Goal: Task Accomplishment & Management: Manage account settings

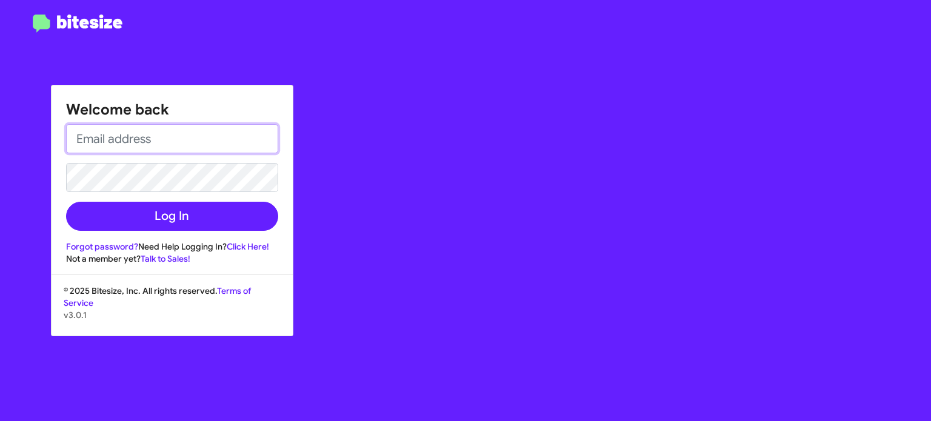
type input "[EMAIL_ADDRESS][DOMAIN_NAME]"
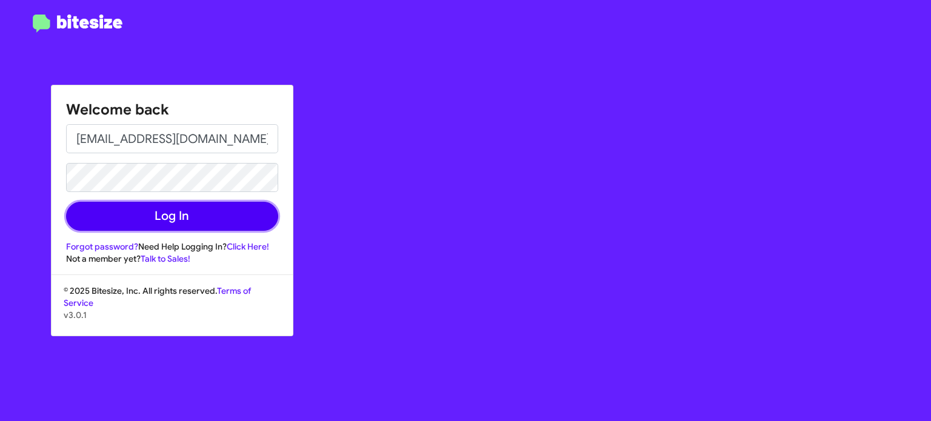
click at [201, 217] on button "Log In" at bounding box center [172, 216] width 212 height 29
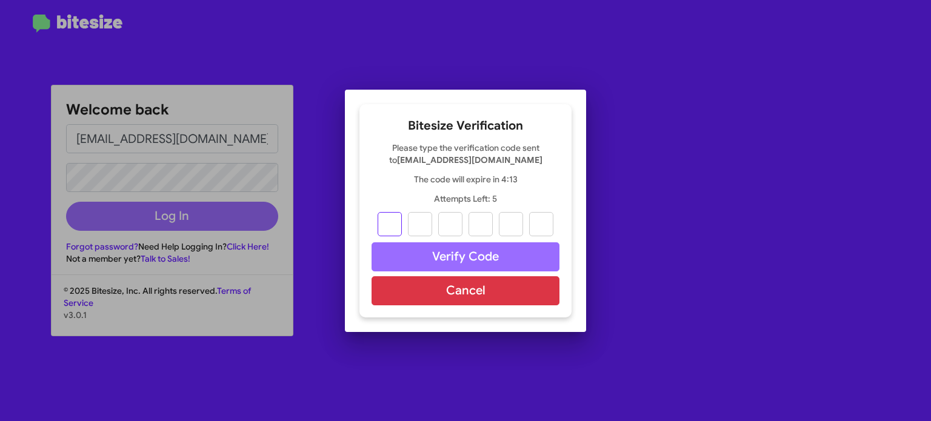
type input "1"
type input "0"
type input "5"
type input "8"
type input "9"
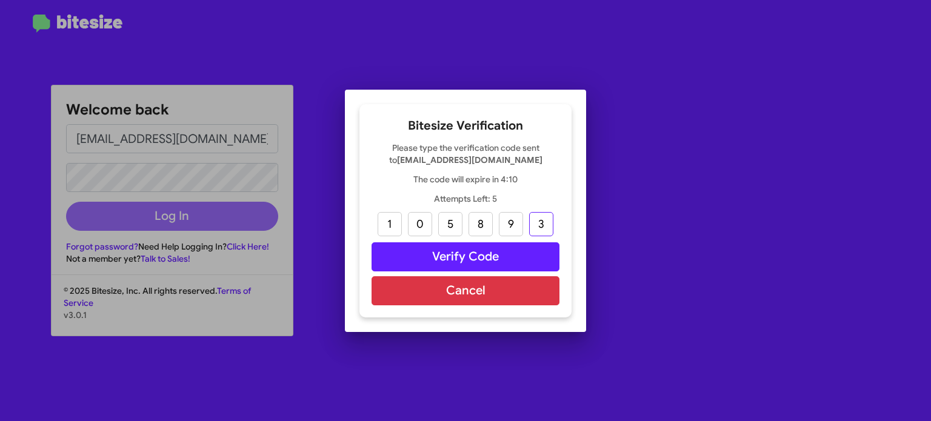
type input "3"
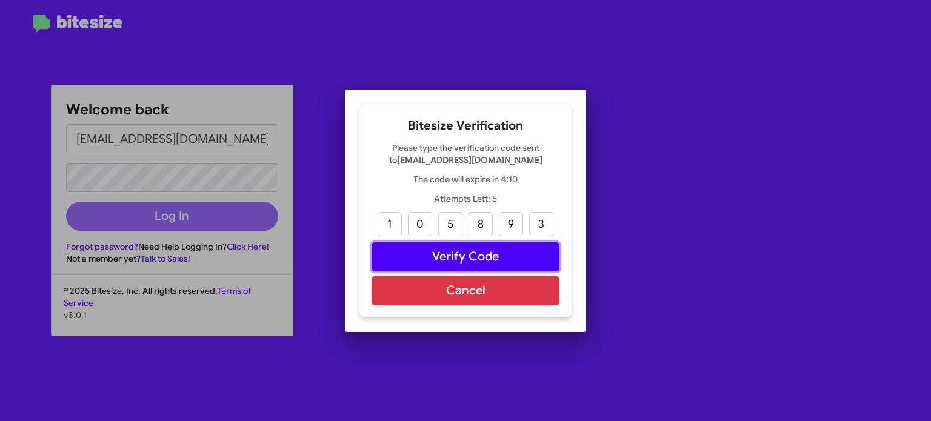
click at [536, 259] on button "Verify Code" at bounding box center [466, 257] width 188 height 29
